Goal: Task Accomplishment & Management: Complete application form

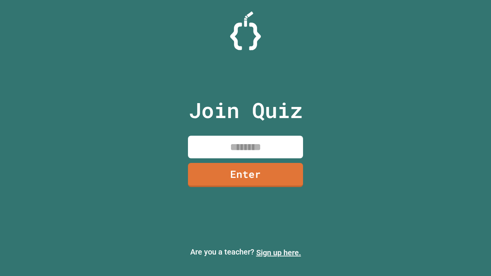
click at [278, 253] on link "Sign up here." at bounding box center [278, 252] width 45 height 9
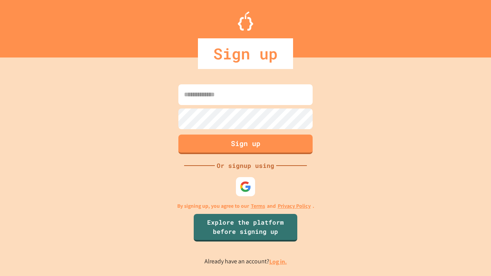
click at [278, 262] on link "Log in." at bounding box center [278, 262] width 18 height 8
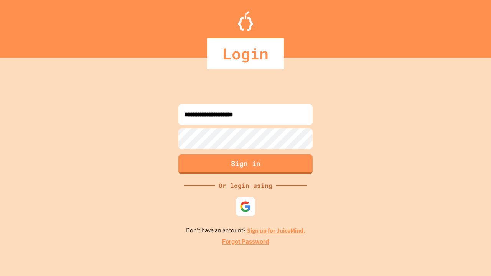
type input "**********"
